Goal: Entertainment & Leisure: Consume media (video, audio)

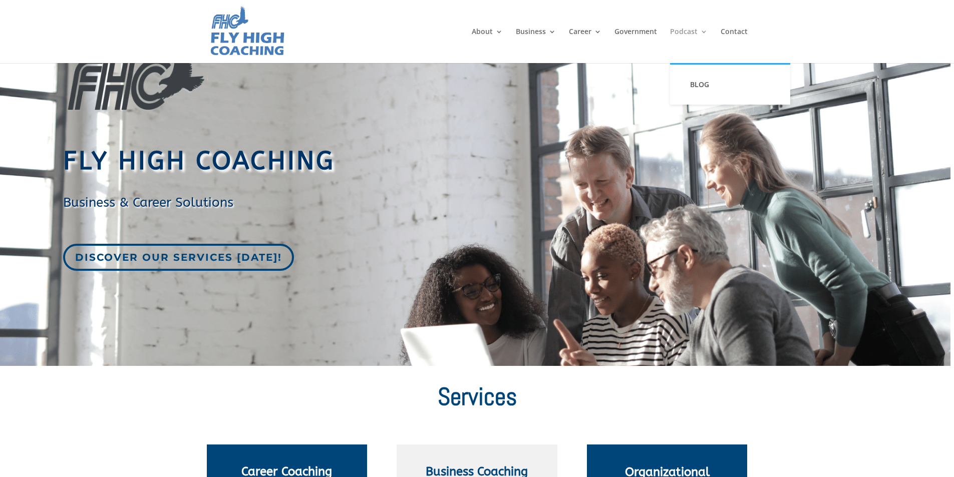
click at [682, 33] on link "Podcast" at bounding box center [689, 45] width 38 height 35
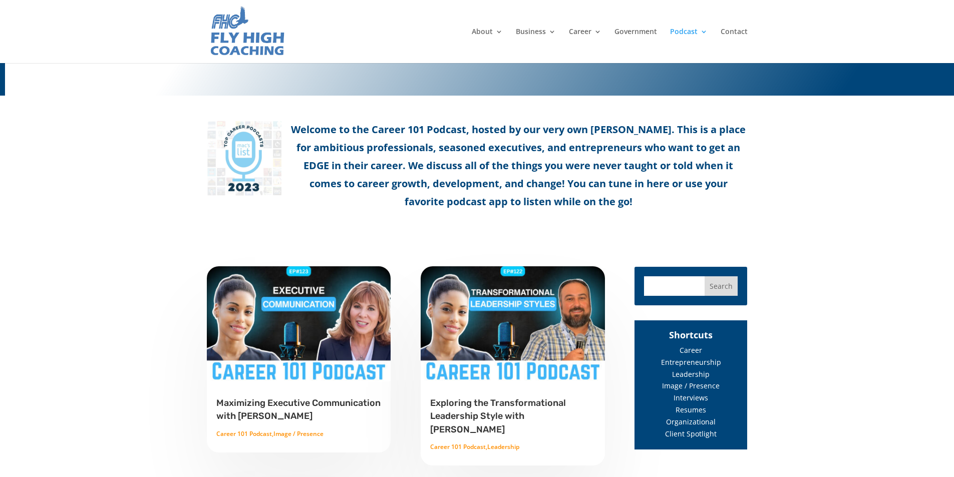
scroll to position [300, 0]
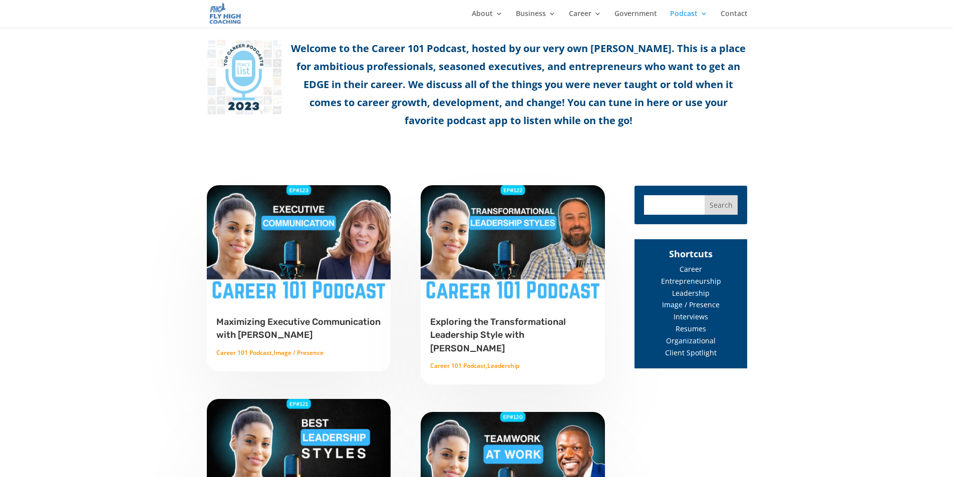
click at [297, 253] on img at bounding box center [298, 243] width 185 height 116
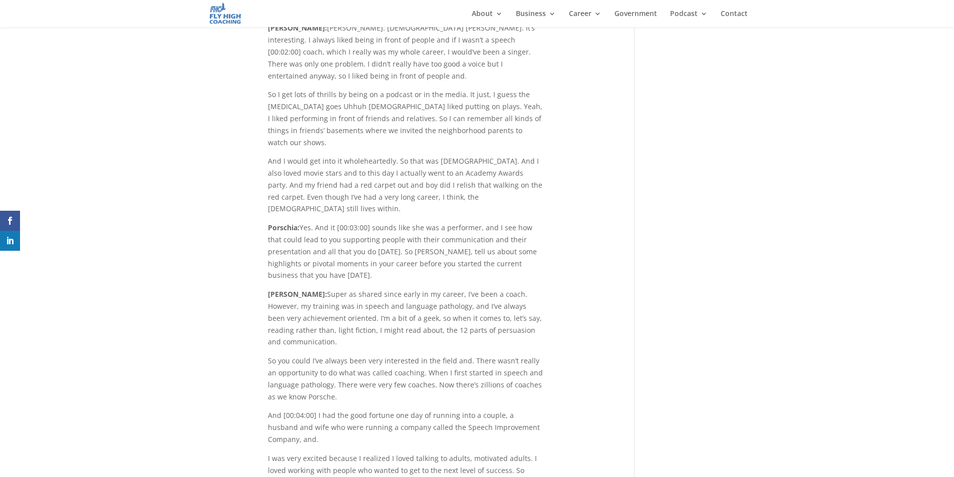
scroll to position [1703, 0]
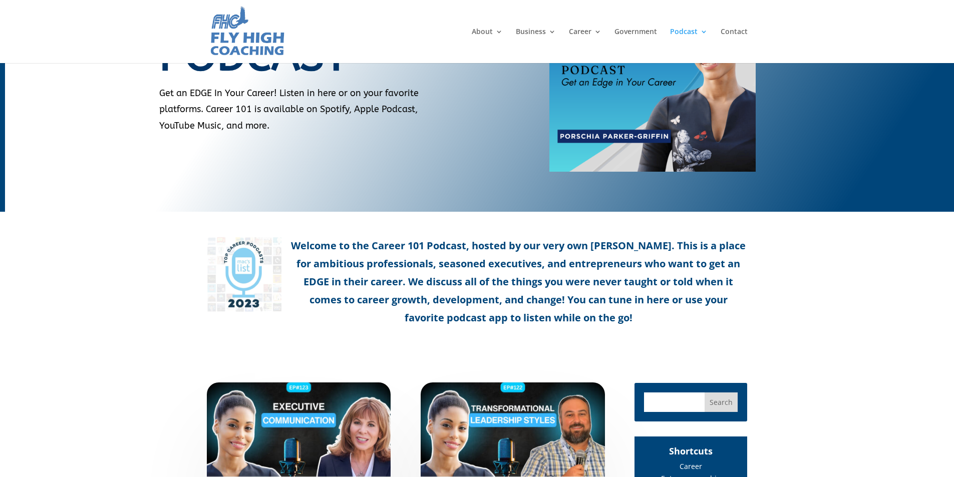
scroll to position [351, 0]
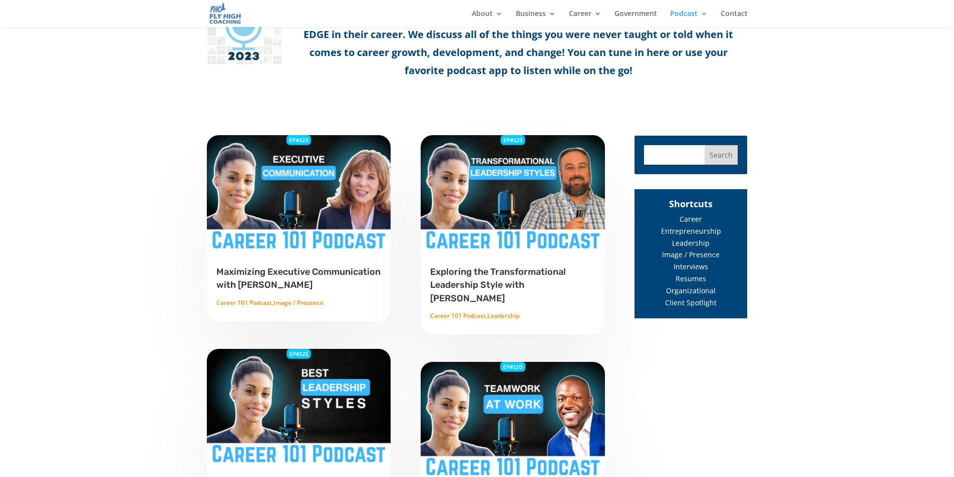
click at [502, 206] on img at bounding box center [512, 193] width 185 height 116
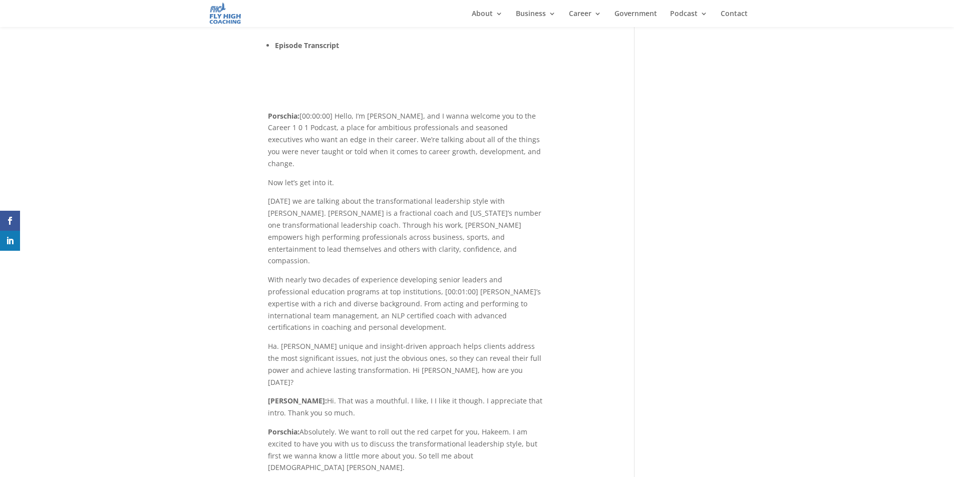
scroll to position [1252, 0]
